Goal: Information Seeking & Learning: Learn about a topic

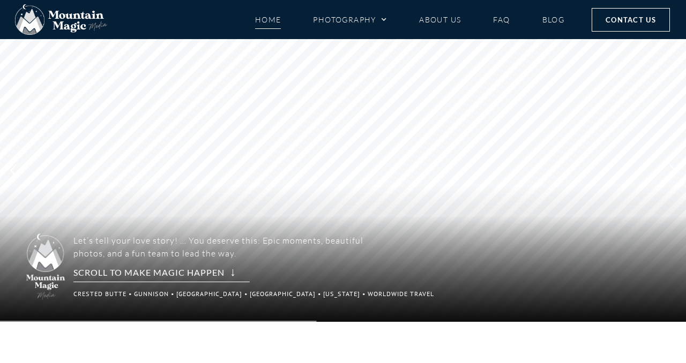
scroll to position [20, 0]
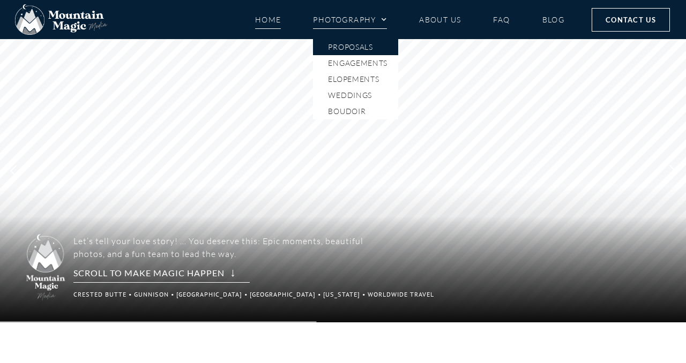
click at [370, 47] on link "Proposals" at bounding box center [355, 47] width 85 height 16
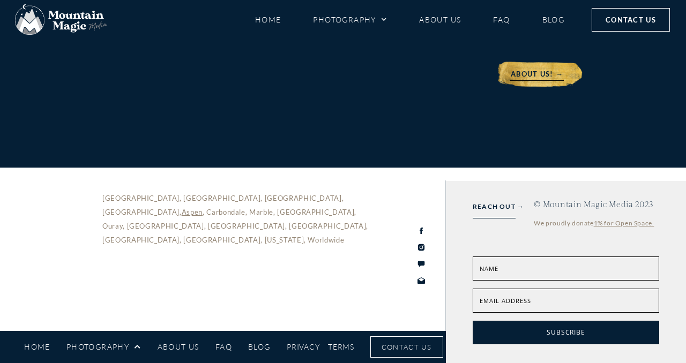
scroll to position [5371, 0]
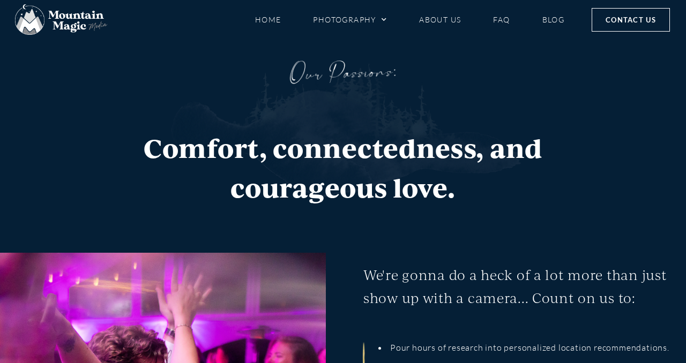
scroll to position [1555, 0]
